Goal: Task Accomplishment & Management: Complete application form

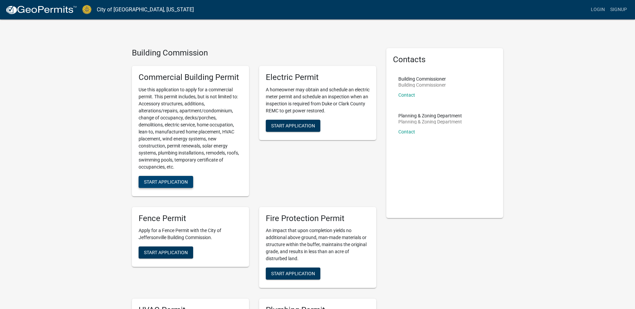
click at [178, 178] on button "Start Application" at bounding box center [166, 182] width 55 height 12
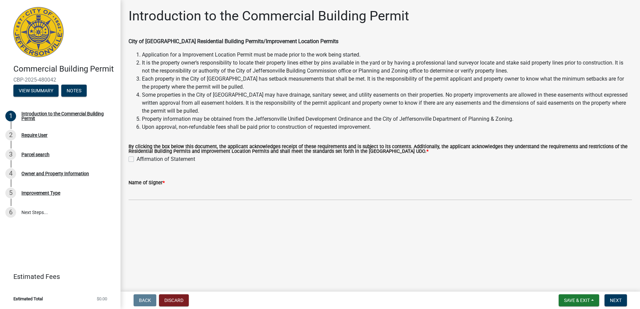
click at [137, 159] on label "Affirmation of Statement" at bounding box center [166, 159] width 59 height 8
click at [137, 159] on input "Affirmation of Statement" at bounding box center [139, 157] width 4 height 4
checkbox input "true"
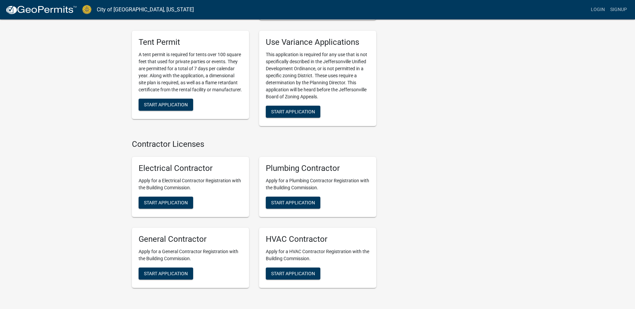
scroll to position [1320, 0]
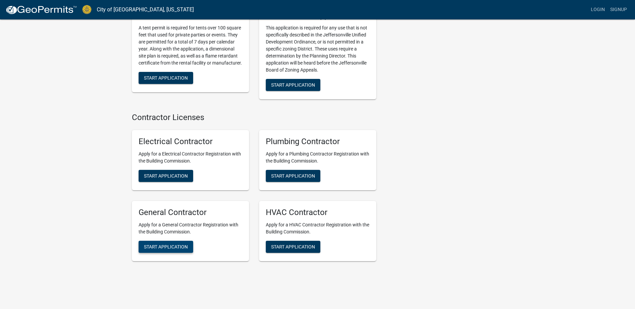
click at [160, 244] on span "Start Application" at bounding box center [166, 246] width 44 height 5
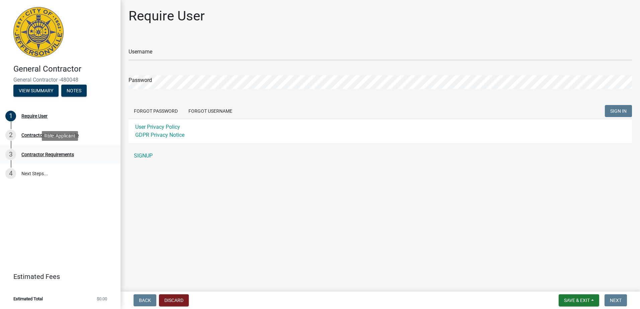
click at [39, 153] on div "Contractor Requirements" at bounding box center [47, 154] width 53 height 5
click at [46, 157] on div "3 Contractor Requirements" at bounding box center [57, 154] width 104 height 11
click at [50, 156] on div "Contractor Requirements" at bounding box center [47, 154] width 53 height 5
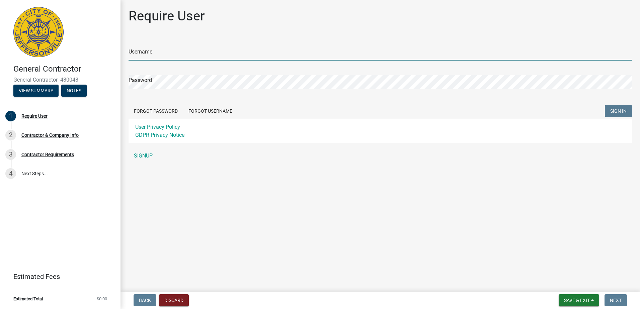
click at [171, 54] on input "Username" at bounding box center [381, 54] width 504 height 14
type input "D"
type input "CCG3001"
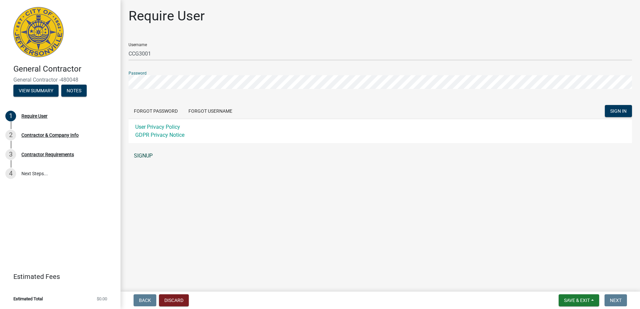
click at [149, 157] on link "SIGNUP" at bounding box center [381, 155] width 504 height 13
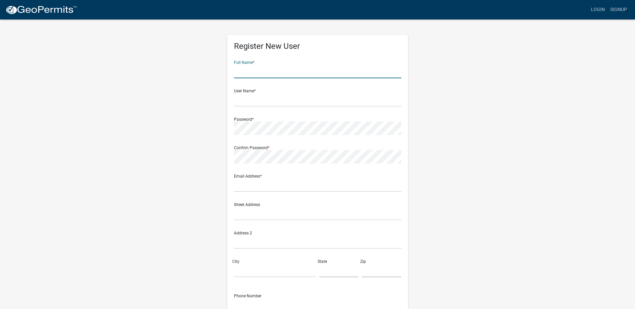
click at [276, 77] on input "text" at bounding box center [317, 72] width 167 height 14
type input "[PERSON_NAME]"
type input "Dfc3001"
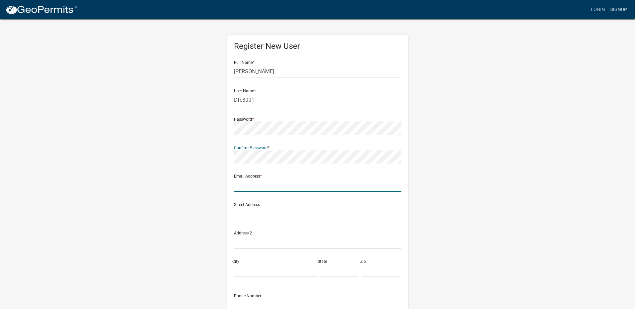
drag, startPoint x: 282, startPoint y: 183, endPoint x: 281, endPoint y: 187, distance: 4.1
click at [282, 183] on input "text" at bounding box center [317, 185] width 167 height 14
click at [133, 162] on div "Register New User Full Name * Jason Henley User Name * Dfc3001 Password * Confi…" at bounding box center [318, 198] width 382 height 358
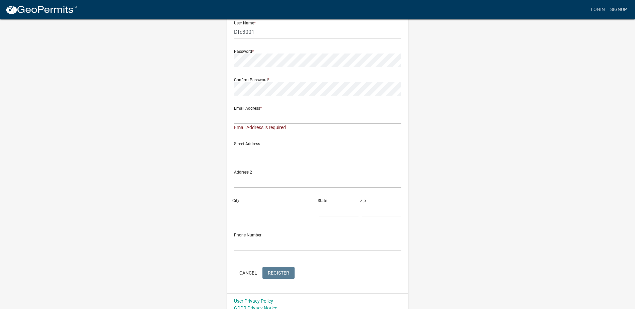
scroll to position [75, 0]
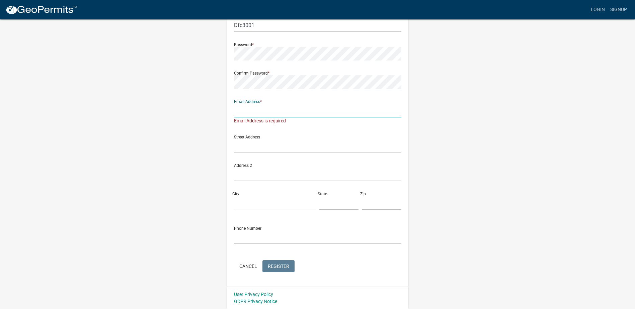
drag, startPoint x: 256, startPoint y: 111, endPoint x: 263, endPoint y: 114, distance: 7.3
click at [256, 111] on input "text" at bounding box center [317, 111] width 167 height 14
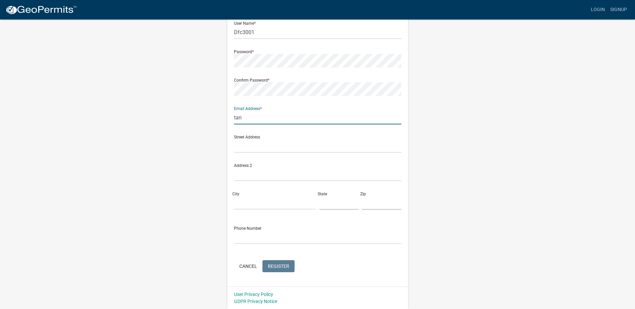
type input "[EMAIL_ADDRESS][DOMAIN_NAME]"
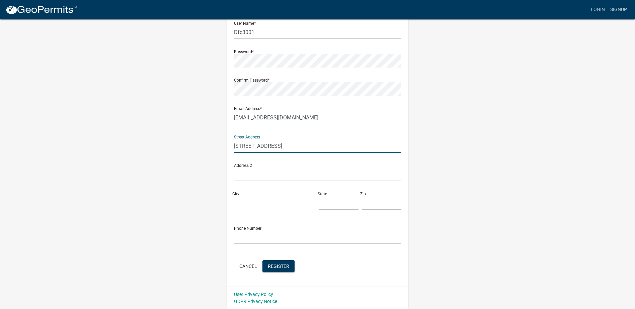
type input "[STREET_ADDRESS]"
type input "[GEOGRAPHIC_DATA]"
type input "TN"
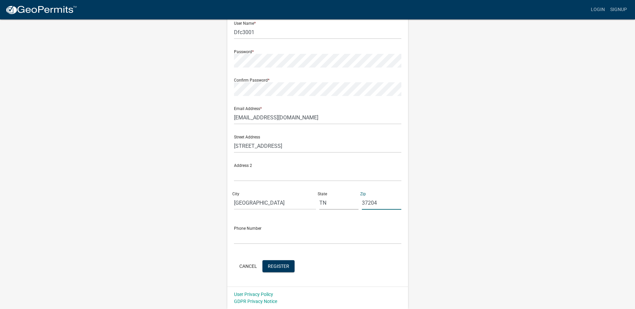
type input "37204"
click at [258, 242] on input "text" at bounding box center [317, 238] width 167 height 14
type input "6157775900"
click at [270, 264] on span "Register" at bounding box center [278, 266] width 21 height 5
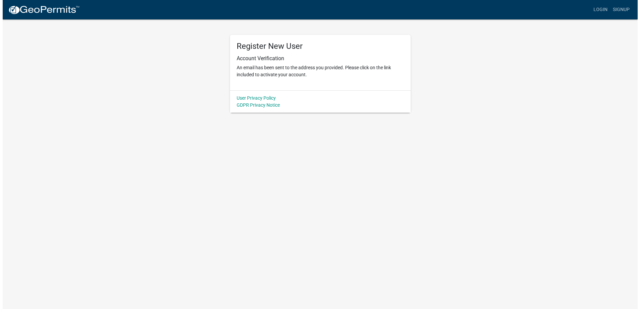
scroll to position [0, 0]
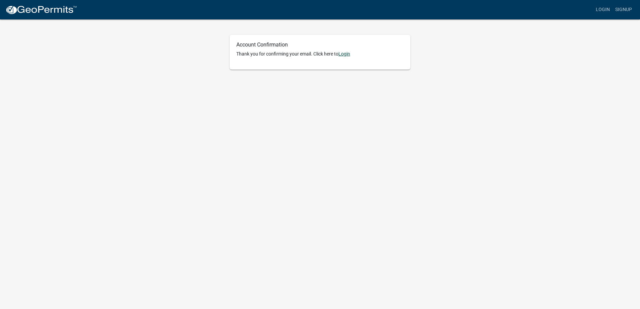
click at [350, 55] on link "Login" at bounding box center [345, 53] width 12 height 5
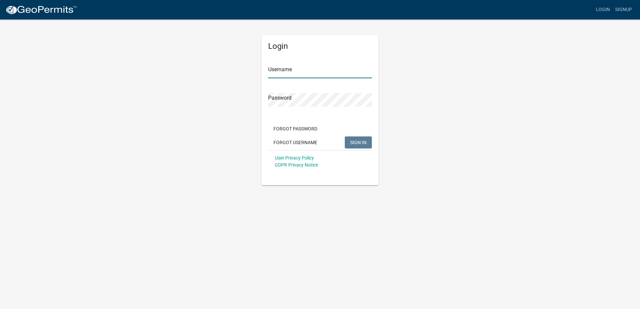
click at [292, 66] on input "Username" at bounding box center [320, 72] width 104 height 14
type input "Dfc3001"
click at [362, 145] on span "SIGN IN" at bounding box center [358, 142] width 16 height 5
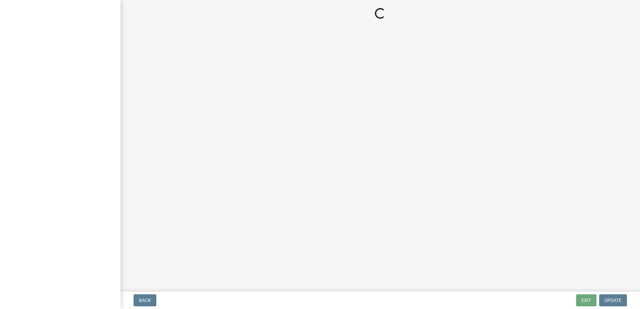
select select "TN"
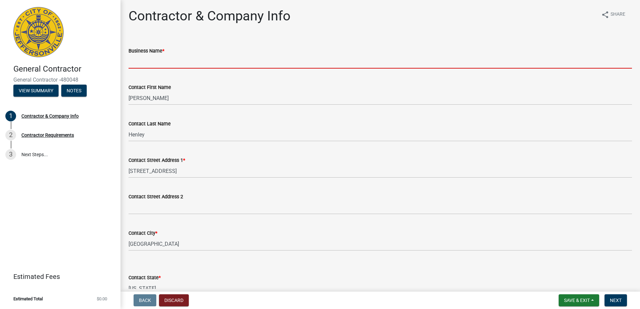
click at [148, 56] on input "Business Name *" at bounding box center [381, 62] width 504 height 14
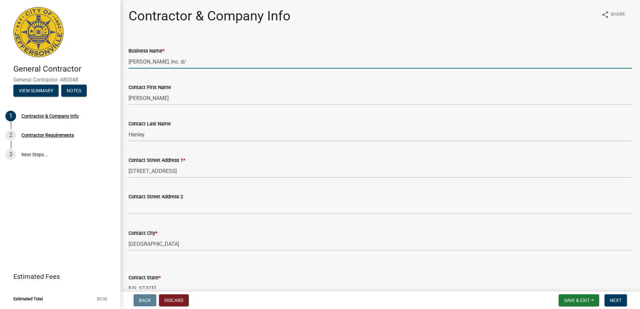
type input "[PERSON_NAME], Inc. d/b/a Chase Construction Group"
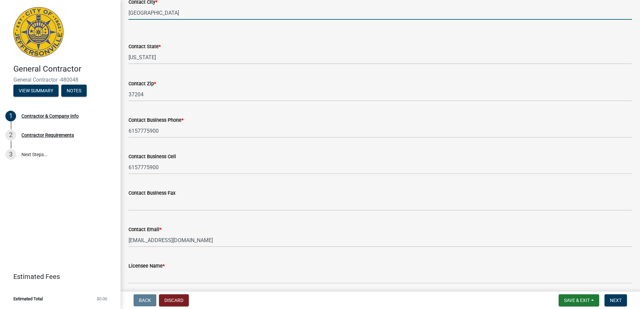
scroll to position [257, 0]
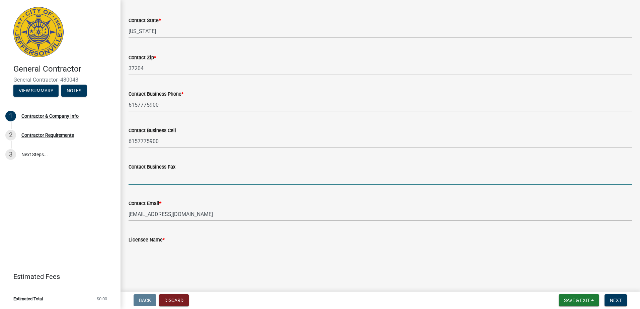
click at [160, 177] on input "Contact Business Fax" at bounding box center [381, 178] width 504 height 14
type input "6157774544"
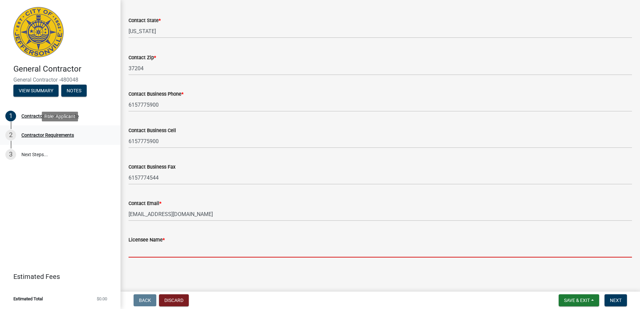
click at [39, 134] on div "Contractor Requirements" at bounding box center [47, 135] width 53 height 5
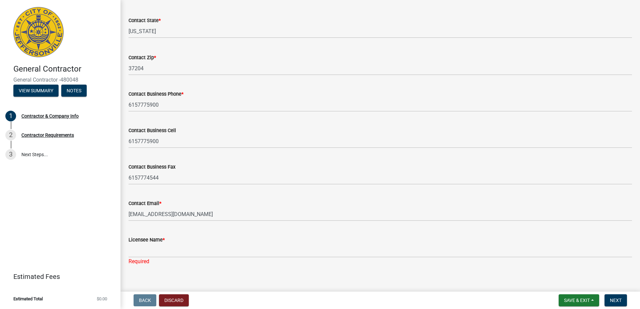
click at [178, 260] on div "Required" at bounding box center [381, 262] width 504 height 8
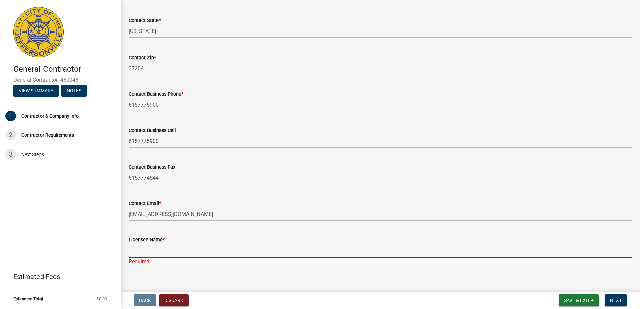
click at [181, 252] on input "Licensee Name *" at bounding box center [381, 251] width 504 height 14
click at [47, 114] on div "Contractor & Company Info" at bounding box center [49, 116] width 57 height 5
click at [162, 246] on input "Licensee Name *" at bounding box center [381, 251] width 504 height 14
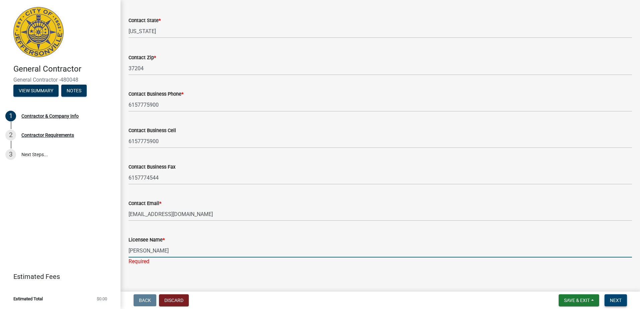
type input "[PERSON_NAME]"
click at [619, 301] on span "Next" at bounding box center [616, 300] width 12 height 5
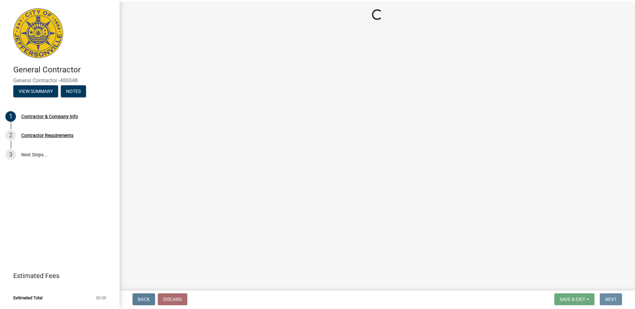
scroll to position [0, 0]
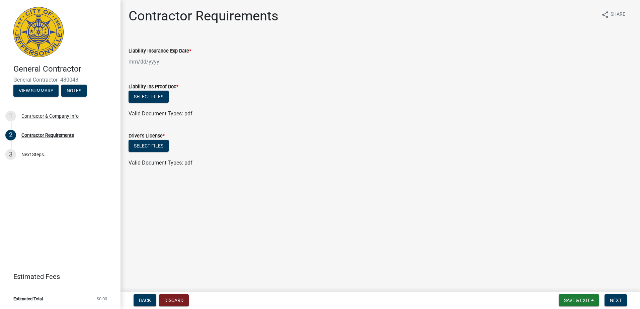
click at [129, 64] on div at bounding box center [159, 62] width 61 height 14
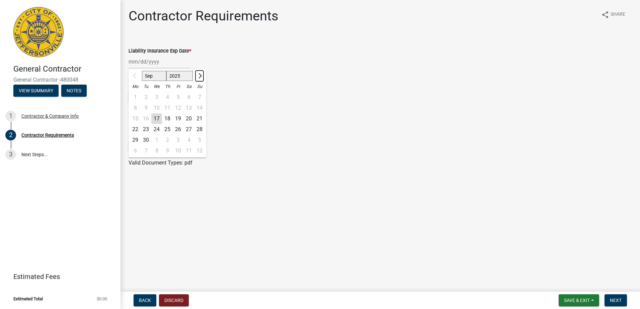
click at [200, 77] on span "Next month" at bounding box center [199, 75] width 5 height 5
select select "12"
click at [158, 144] on div "31" at bounding box center [156, 140] width 11 height 11
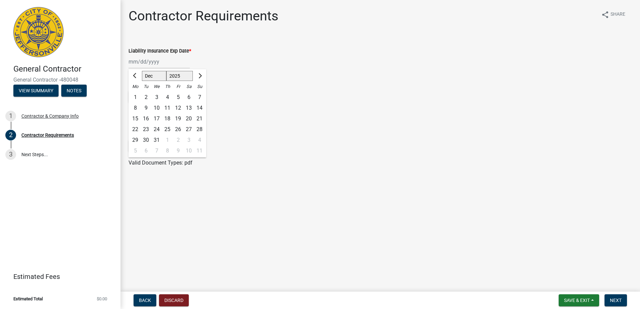
type input "[DATE]"
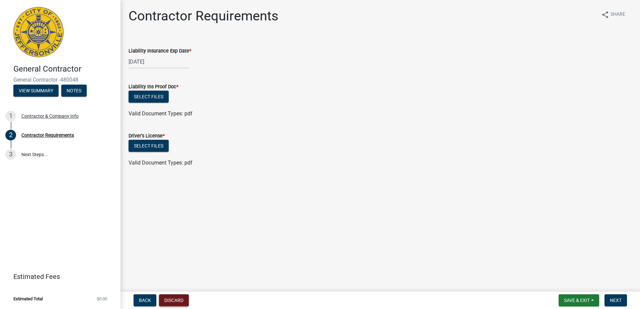
click at [176, 300] on button "Discard" at bounding box center [174, 301] width 30 height 12
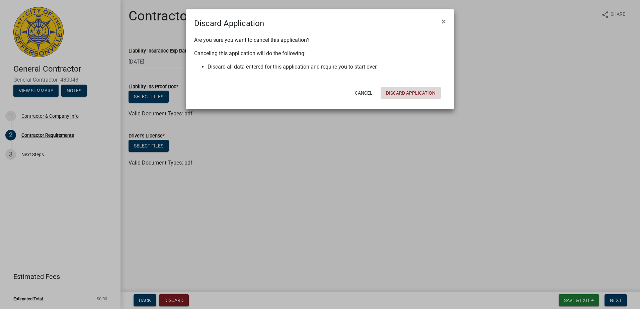
click at [424, 93] on button "Discard Application" at bounding box center [411, 93] width 60 height 12
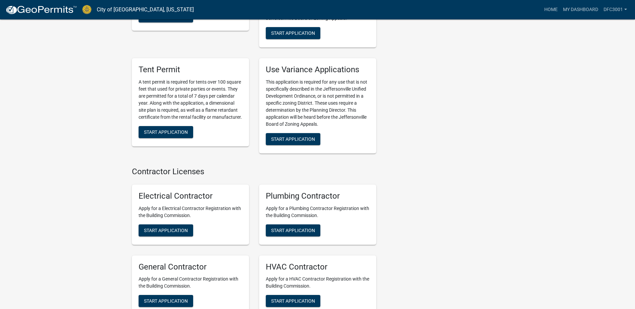
scroll to position [1360, 0]
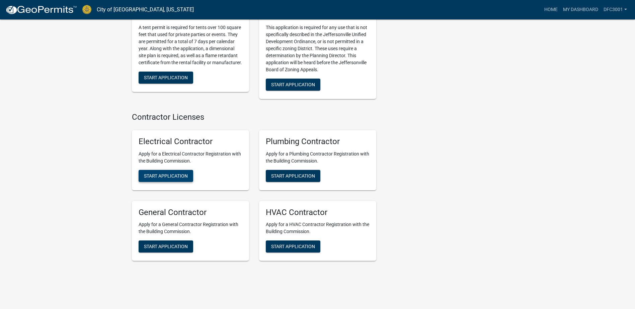
click at [173, 173] on span "Start Application" at bounding box center [166, 175] width 44 height 5
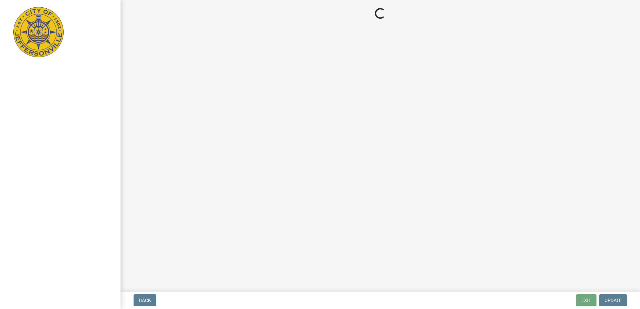
select select "TN"
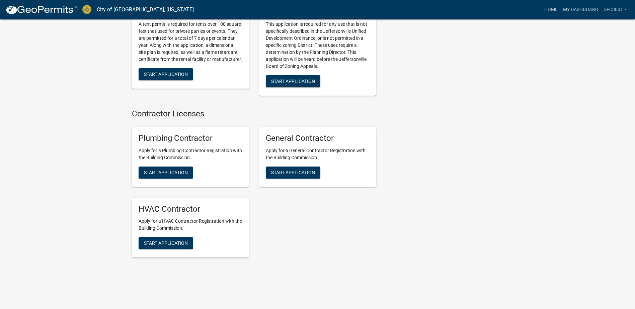
scroll to position [1446, 0]
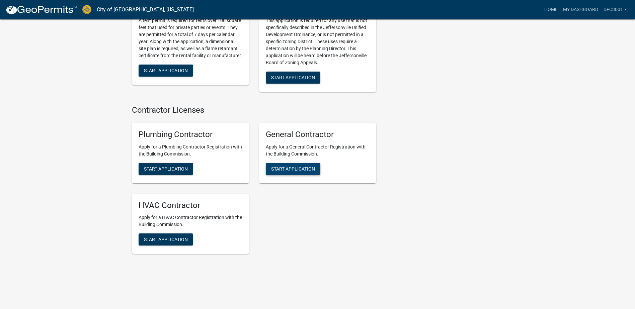
click at [287, 163] on button "Start Application" at bounding box center [293, 169] width 55 height 12
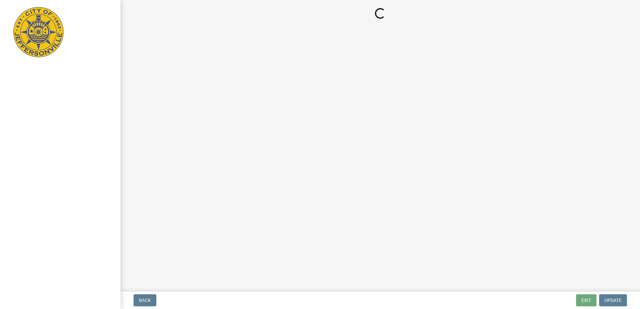
select select "TN"
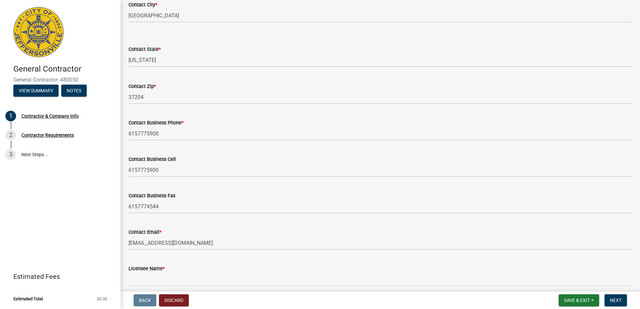
scroll to position [257, 0]
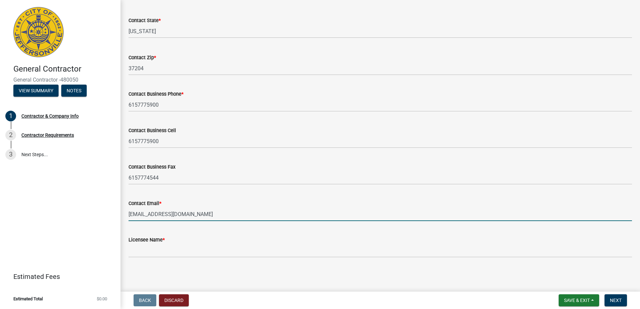
click at [194, 217] on input "[EMAIL_ADDRESS][DOMAIN_NAME]" at bounding box center [381, 215] width 504 height 14
drag, startPoint x: 105, startPoint y: 214, endPoint x: 4, endPoint y: 214, distance: 100.5
click at [17, 214] on div "General Contractor General Contractor -480050 View Summary Notes 1 Contractor &…" at bounding box center [320, 154] width 640 height 309
type input "[PERSON_NAME][EMAIL_ADDRESS][DOMAIN_NAME]"
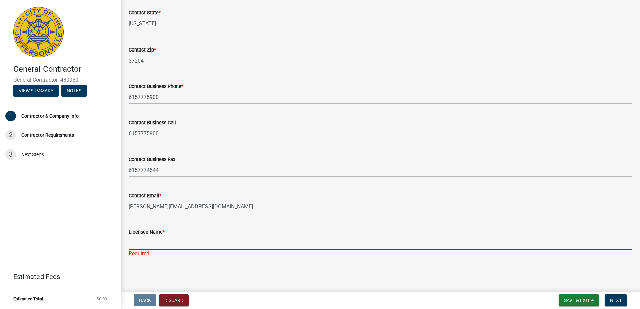
scroll to position [266, 0]
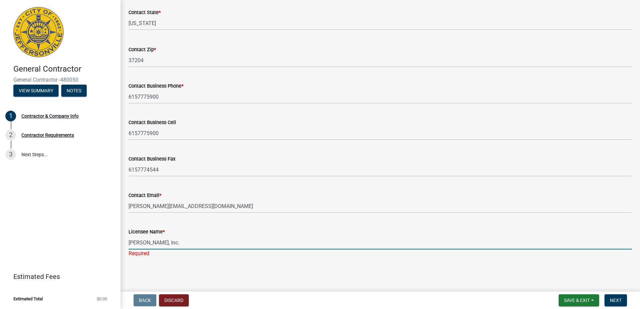
type input "[PERSON_NAME], Inc."
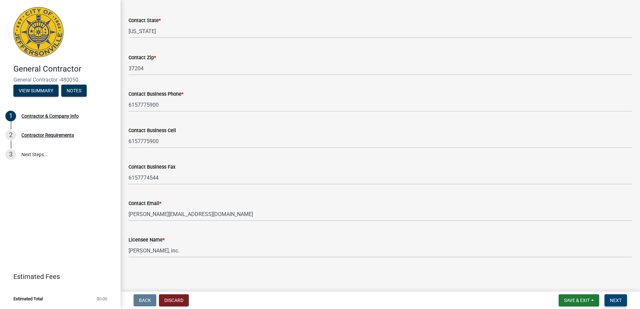
click at [619, 302] on span "Next" at bounding box center [616, 300] width 12 height 5
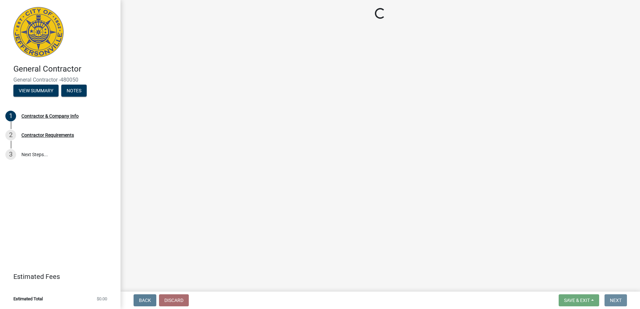
scroll to position [0, 0]
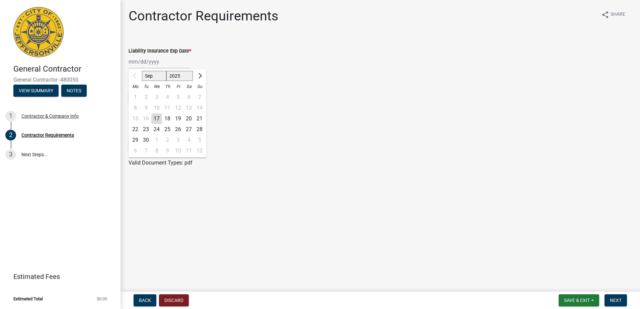
click at [137, 65] on div "Sep Oct Nov [DATE] 2026 2027 2028 2029 2030 2031 2032 2033 2034 2035 2036 2037 …" at bounding box center [159, 62] width 61 height 14
click at [198, 79] on button "Next month" at bounding box center [200, 76] width 8 height 11
select select "12"
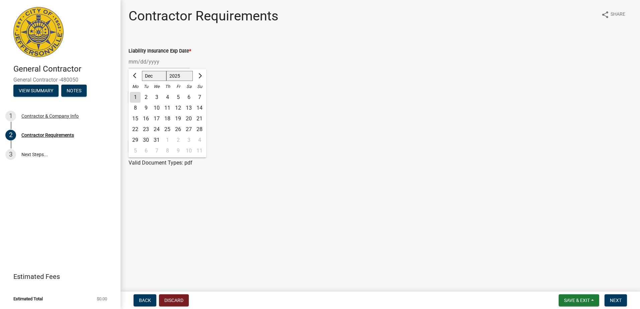
click at [157, 138] on div "31" at bounding box center [156, 140] width 11 height 11
type input "[DATE]"
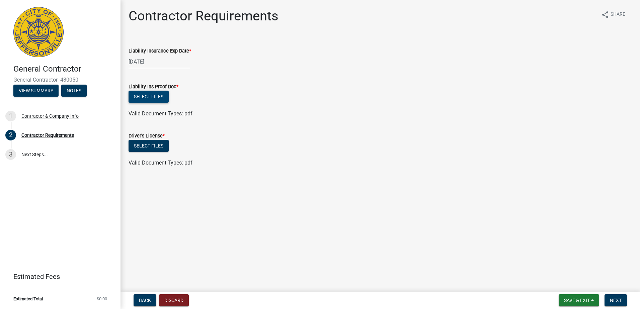
click at [156, 100] on button "Select files" at bounding box center [149, 97] width 40 height 12
click at [157, 100] on button "Select files" at bounding box center [149, 97] width 40 height 12
click at [144, 88] on label "Liability Ins Proof Doc *" at bounding box center [154, 87] width 50 height 5
drag, startPoint x: 144, startPoint y: 88, endPoint x: 144, endPoint y: 96, distance: 8.0
click at [144, 96] on button "Select files" at bounding box center [149, 97] width 40 height 12
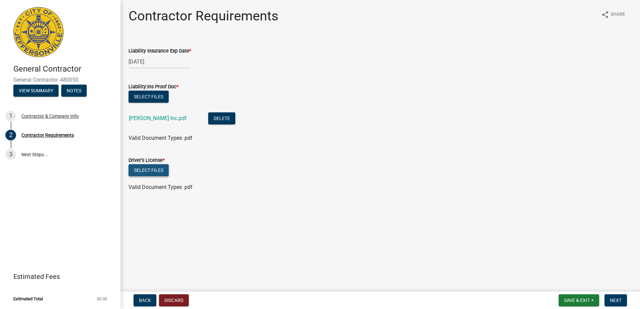
click at [147, 167] on button "Select files" at bounding box center [149, 170] width 40 height 12
click at [156, 169] on button "Select files" at bounding box center [149, 170] width 40 height 12
click at [617, 298] on span "Next" at bounding box center [616, 300] width 12 height 5
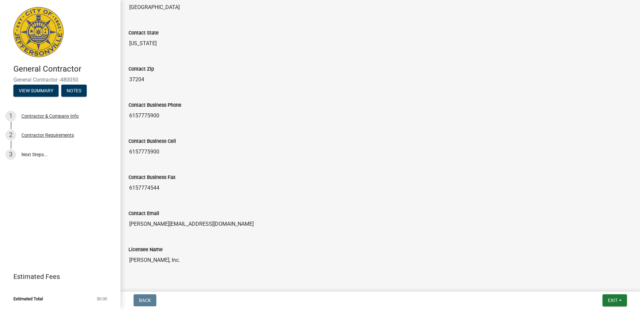
scroll to position [295, 0]
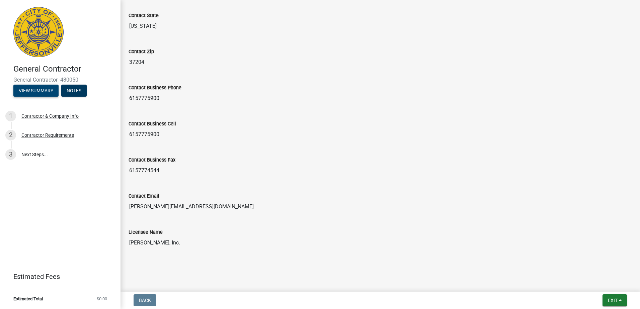
click at [34, 92] on button "View Summary" at bounding box center [35, 91] width 45 height 12
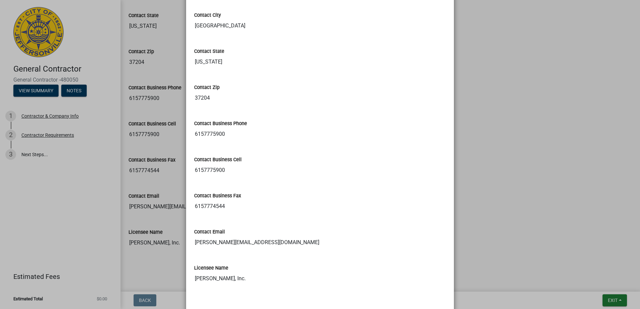
scroll to position [284, 0]
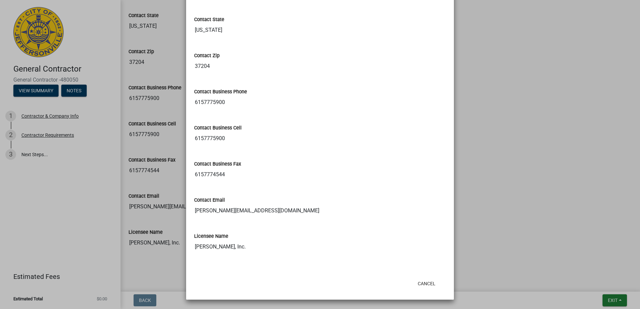
click at [580, 188] on ngb-modal-window "Summary × Printer Friendly Contractor & Company Info Contractor Requirements Co…" at bounding box center [320, 154] width 640 height 309
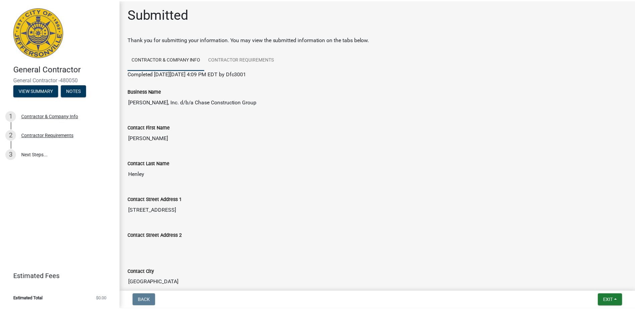
scroll to position [0, 0]
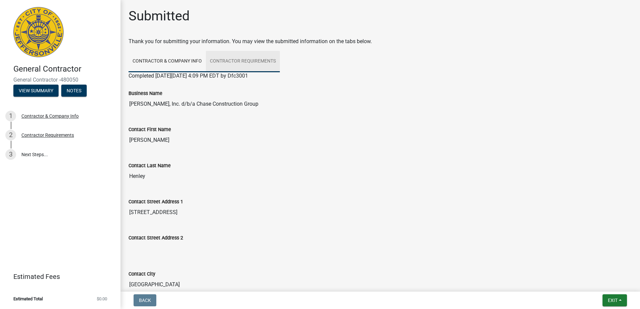
click at [244, 65] on link "Contractor Requirements" at bounding box center [243, 61] width 74 height 21
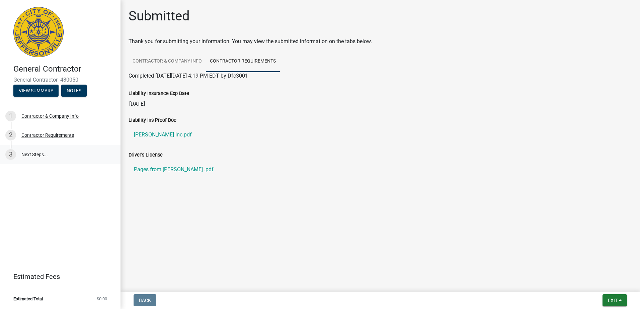
click at [32, 158] on link "3 Next Steps..." at bounding box center [60, 154] width 121 height 19
click at [31, 158] on link "3 Next Steps..." at bounding box center [60, 154] width 121 height 19
click at [63, 119] on div "1 Contractor & Company Info" at bounding box center [57, 116] width 104 height 11
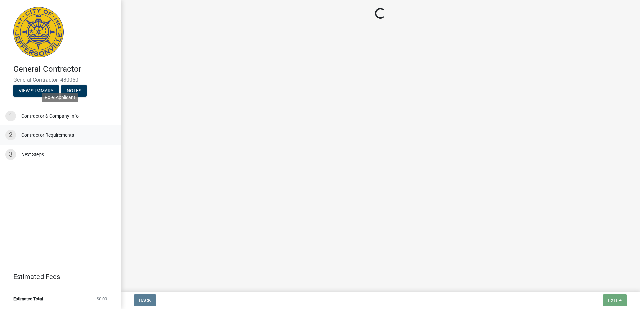
select select "TN"
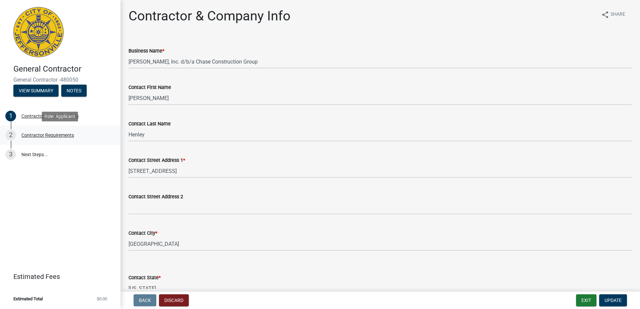
click at [43, 139] on div "2 Contractor Requirements" at bounding box center [57, 135] width 104 height 11
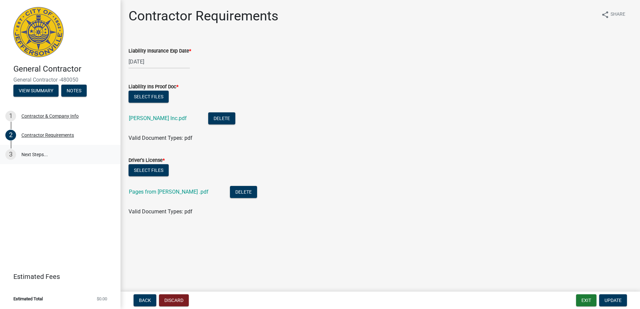
click at [32, 153] on link "3 Next Steps..." at bounding box center [60, 154] width 121 height 19
click at [592, 231] on main "Contractor Requirements share Share Liability Insurance Exp Date * [DATE] Liabi…" at bounding box center [381, 144] width 520 height 289
click at [594, 300] on button "Exit" at bounding box center [586, 301] width 20 height 12
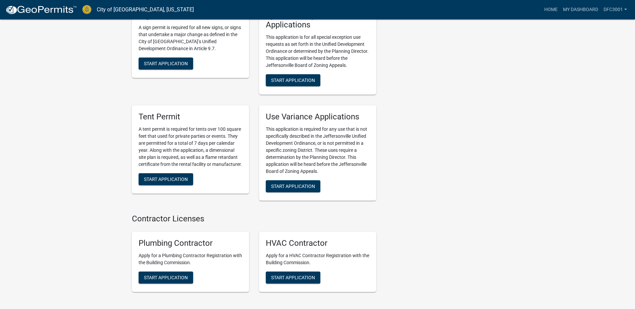
scroll to position [1375, 0]
